Goal: Task Accomplishment & Management: Manage account settings

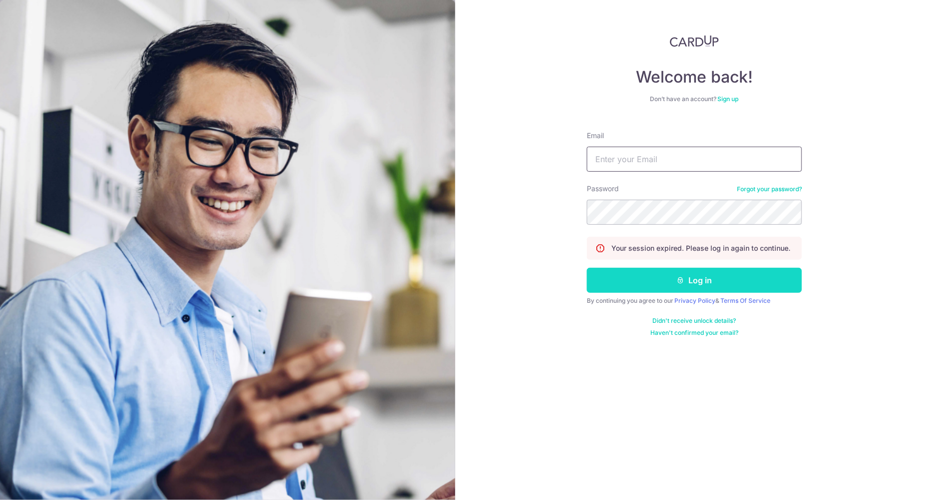
type input "[EMAIL_ADDRESS][DOMAIN_NAME]"
click at [602, 281] on button "Log in" at bounding box center [694, 280] width 215 height 25
